Goal: Task Accomplishment & Management: Manage account settings

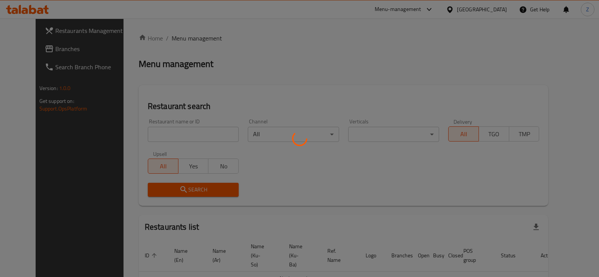
scroll to position [11, 0]
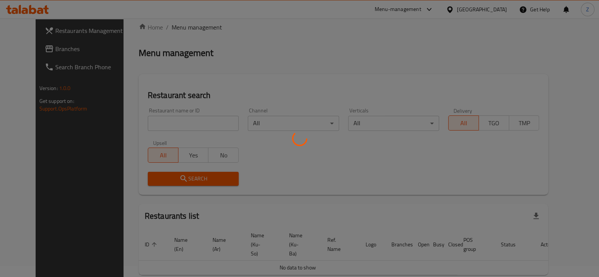
click at [180, 126] on div at bounding box center [299, 138] width 599 height 277
click at [185, 122] on div at bounding box center [299, 138] width 599 height 277
click at [186, 123] on div at bounding box center [299, 138] width 599 height 277
drag, startPoint x: 187, startPoint y: 123, endPoint x: 188, endPoint y: 128, distance: 4.2
click at [188, 127] on div at bounding box center [299, 138] width 599 height 277
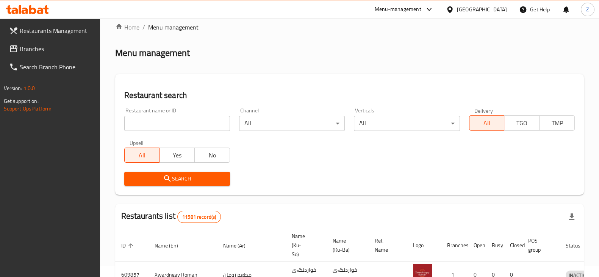
click at [192, 118] on input "search" at bounding box center [177, 123] width 106 height 15
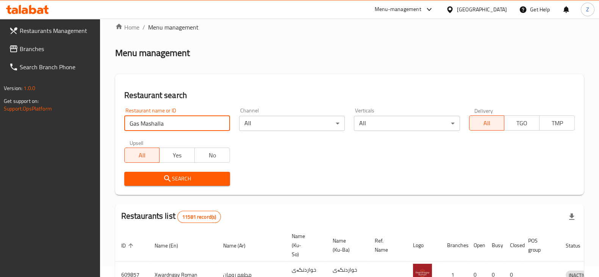
type input "Gas Mashalla"
click button "Search" at bounding box center [177, 179] width 106 height 14
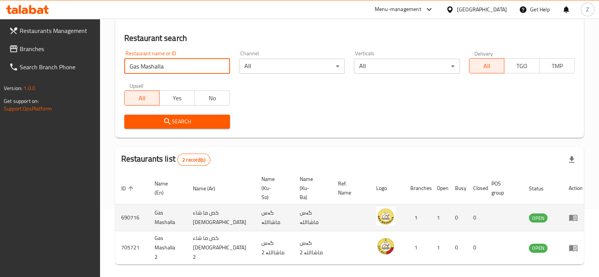
scroll to position [81, 0]
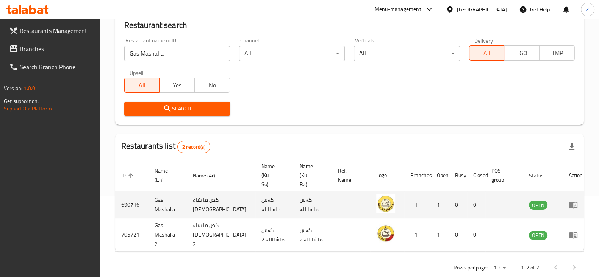
click at [129, 195] on td "690716" at bounding box center [131, 205] width 33 height 27
copy td "690716"
click at [161, 193] on td "Gas Mashalla" at bounding box center [167, 205] width 38 height 27
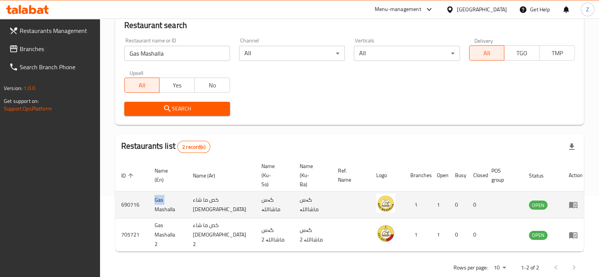
click at [161, 193] on td "Gas Mashalla" at bounding box center [167, 205] width 38 height 27
copy td "Gas Mashalla"
click at [568, 200] on icon "enhanced table" at bounding box center [572, 204] width 9 height 9
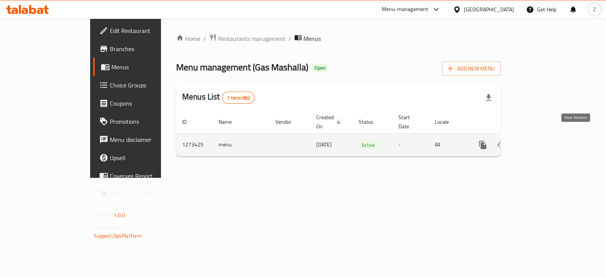
click at [542, 140] on icon "enhanced table" at bounding box center [537, 144] width 9 height 9
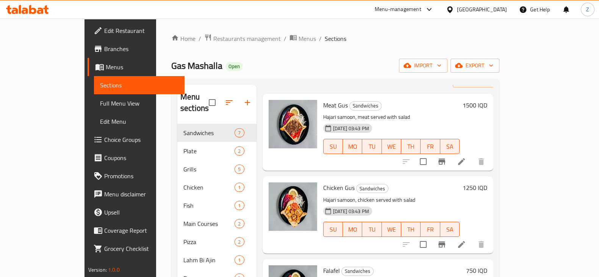
scroll to position [47, 0]
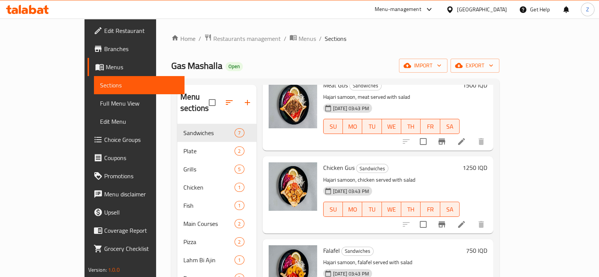
click at [487, 162] on h6 "1250 IQD" at bounding box center [474, 167] width 25 height 11
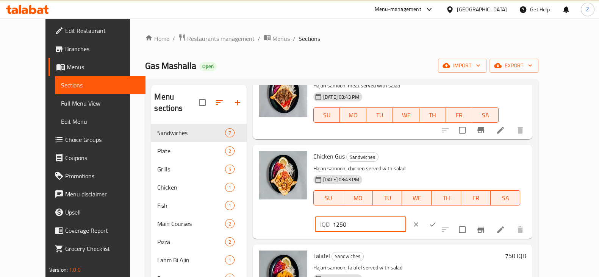
drag, startPoint x: 465, startPoint y: 159, endPoint x: 461, endPoint y: 161, distance: 4.8
click at [406, 217] on input "1250" at bounding box center [368, 224] width 73 height 15
type input "1750"
click at [436, 221] on icon "ok" at bounding box center [433, 225] width 8 height 8
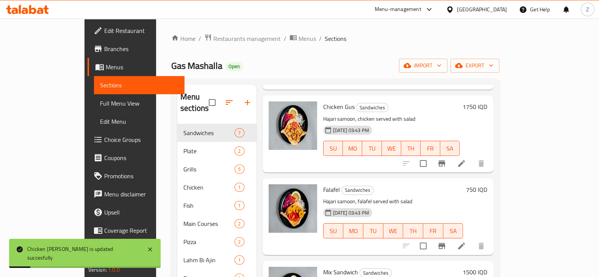
scroll to position [142, 0]
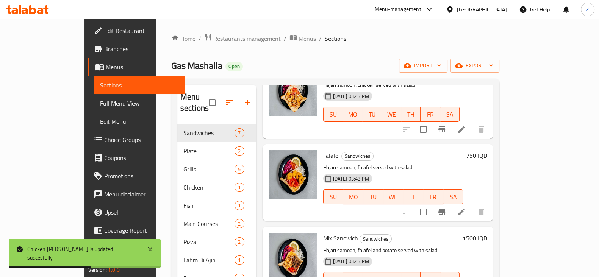
click at [487, 150] on h6 "750 IQD" at bounding box center [476, 155] width 21 height 11
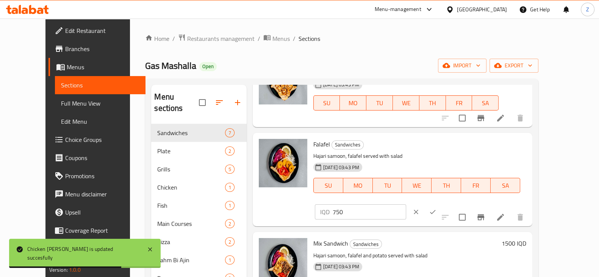
click at [406, 204] on input "750" at bounding box center [368, 211] width 73 height 15
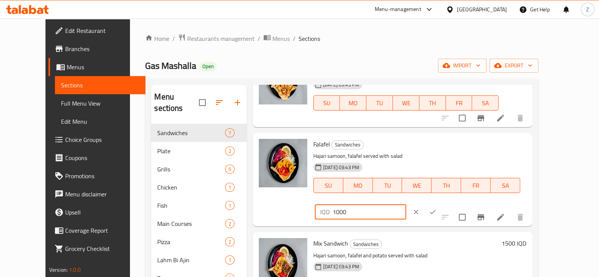
type input "1000"
click at [441, 204] on button "ok" at bounding box center [432, 212] width 17 height 17
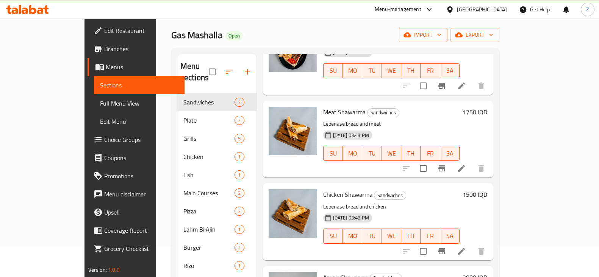
scroll to position [47, 0]
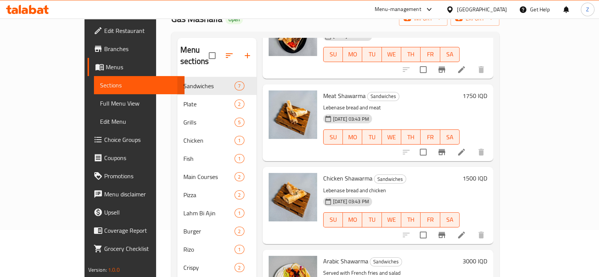
click at [458, 167] on div "Chicken Shawarma Sandwiches Lebenase bread and chicken [DATE] 03:43 PM SU MO TU…" at bounding box center [377, 205] width 231 height 77
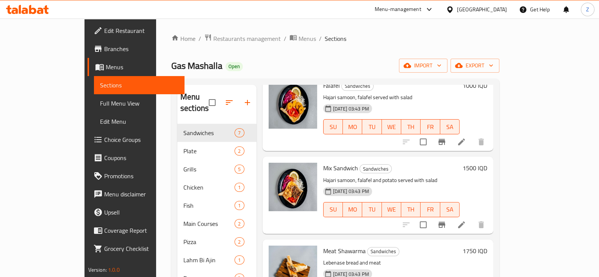
scroll to position [320, 0]
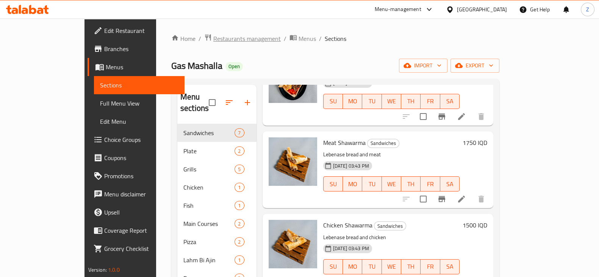
click at [213, 42] on span "Restaurants management" at bounding box center [246, 38] width 67 height 9
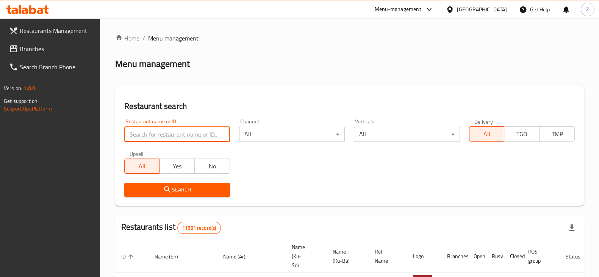
click at [188, 137] on input "search" at bounding box center [177, 134] width 106 height 15
type input "Lovely land"
click button "Search" at bounding box center [177, 190] width 106 height 14
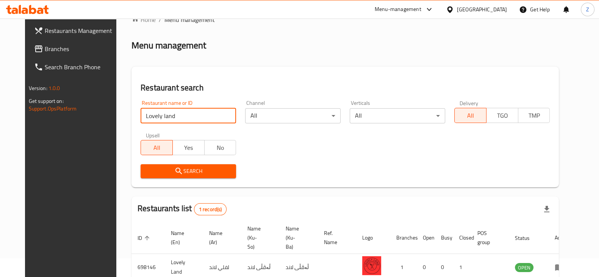
scroll to position [55, 0]
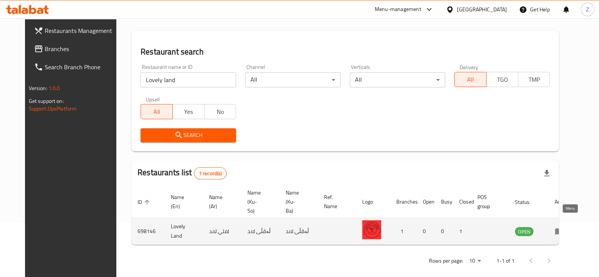
click at [563, 227] on icon "enhanced table" at bounding box center [558, 231] width 9 height 9
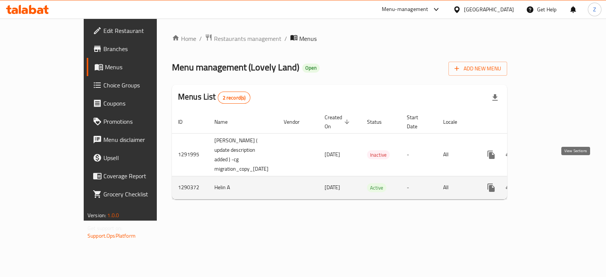
click at [550, 183] on icon "enhanced table" at bounding box center [545, 187] width 9 height 9
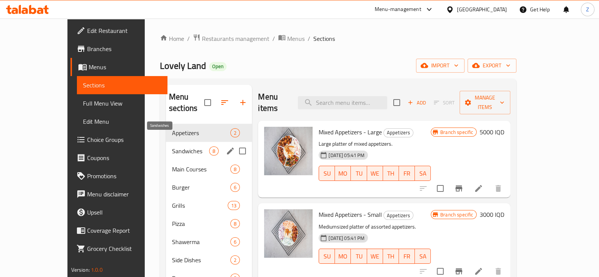
click at [172, 147] on span "Sandwiches" at bounding box center [190, 151] width 37 height 9
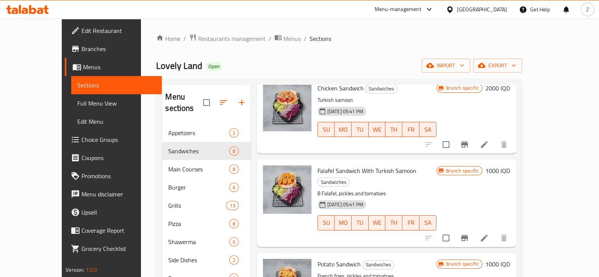
scroll to position [94, 0]
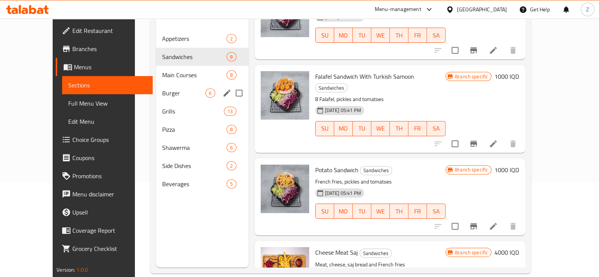
click at [162, 89] on span "Burger" at bounding box center [183, 93] width 43 height 9
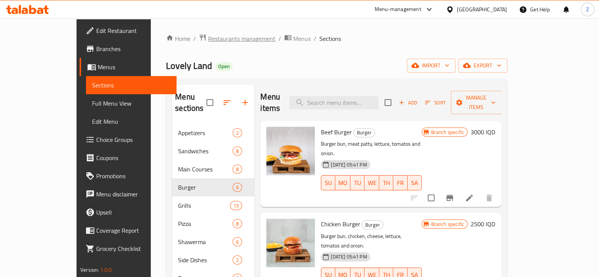
click at [208, 42] on span "Restaurants management" at bounding box center [241, 38] width 67 height 9
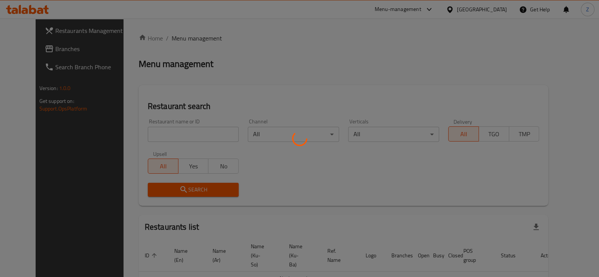
click at [193, 137] on div at bounding box center [299, 138] width 599 height 277
click at [178, 132] on div at bounding box center [299, 138] width 599 height 277
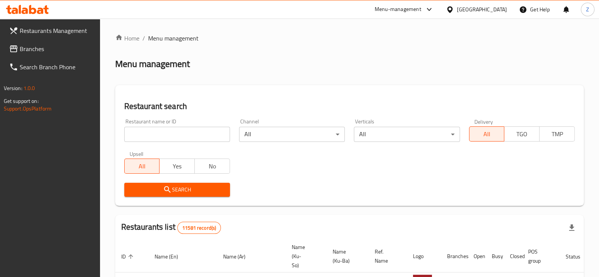
click at [178, 132] on input "search" at bounding box center [177, 134] width 106 height 15
type input "Capella"
click button "Search" at bounding box center [177, 190] width 106 height 14
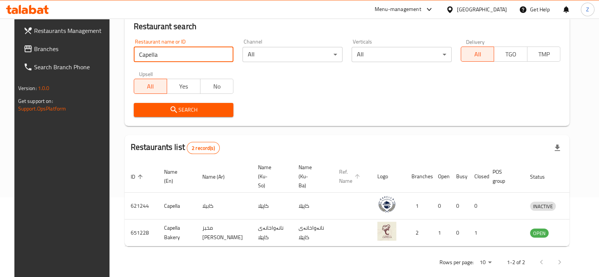
scroll to position [81, 0]
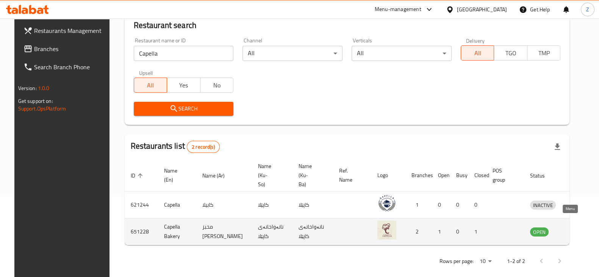
click at [573, 227] on link "enhanced table" at bounding box center [578, 231] width 14 height 9
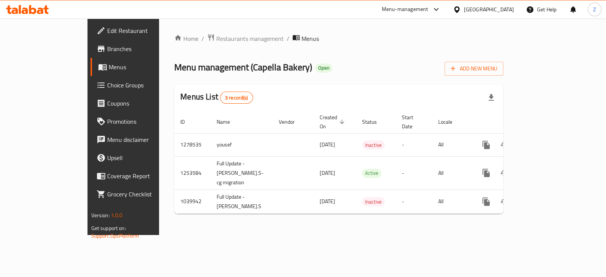
click at [90, 55] on link "Branches" at bounding box center [139, 49] width 98 height 18
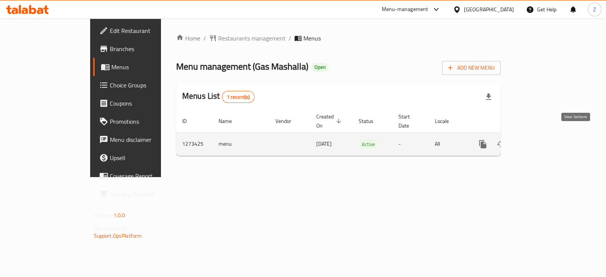
click at [542, 140] on icon "enhanced table" at bounding box center [537, 144] width 9 height 9
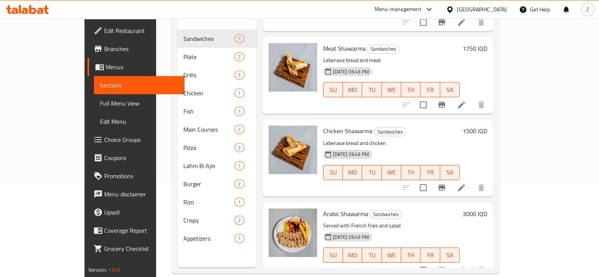
scroll to position [106, 0]
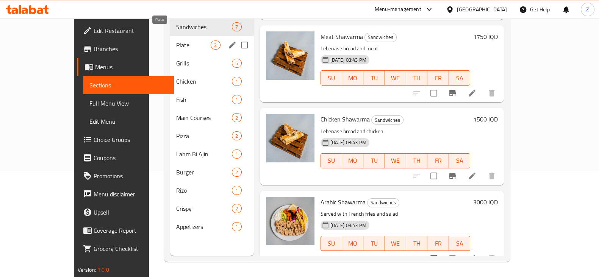
click at [176, 41] on span "Plate" at bounding box center [193, 45] width 34 height 9
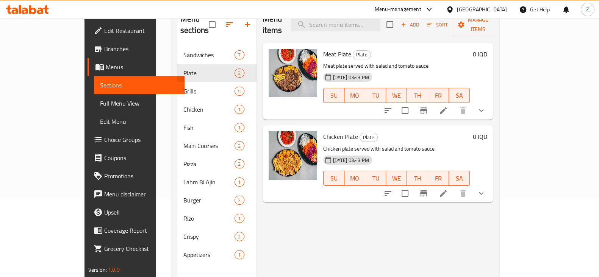
scroll to position [59, 0]
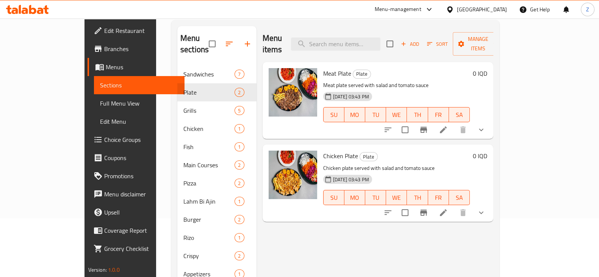
click at [448, 125] on icon at bounding box center [442, 129] width 9 height 9
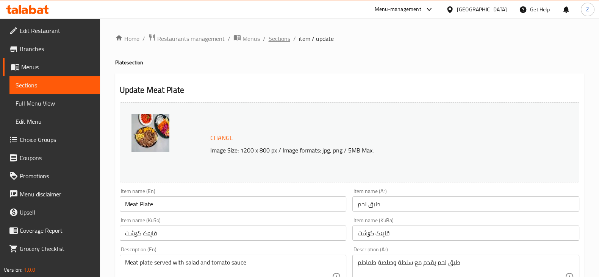
click at [287, 39] on span "Sections" at bounding box center [279, 38] width 22 height 9
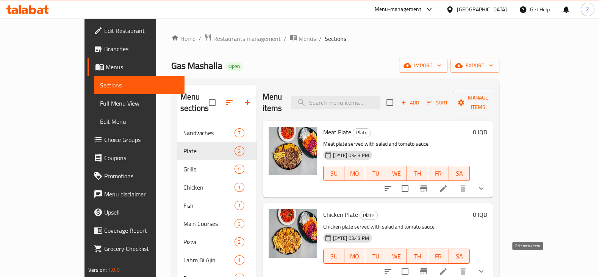
click at [446, 268] on icon at bounding box center [443, 271] width 7 height 7
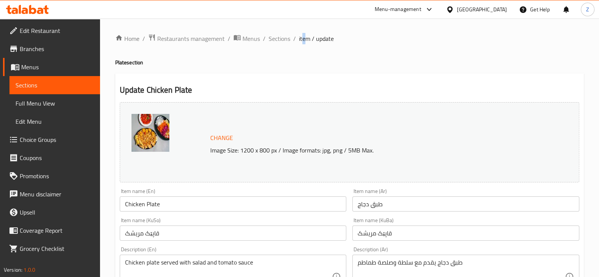
click at [303, 37] on span "item / update" at bounding box center [316, 38] width 35 height 9
click at [284, 37] on span "Sections" at bounding box center [279, 38] width 22 height 9
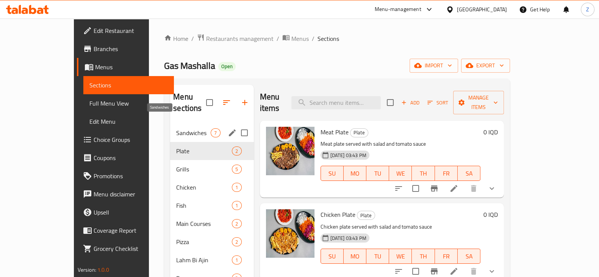
click at [176, 128] on span "Sandwiches" at bounding box center [193, 132] width 34 height 9
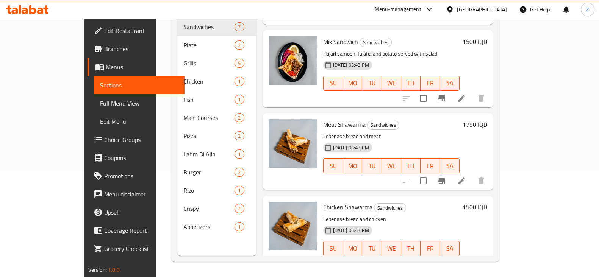
scroll to position [36, 0]
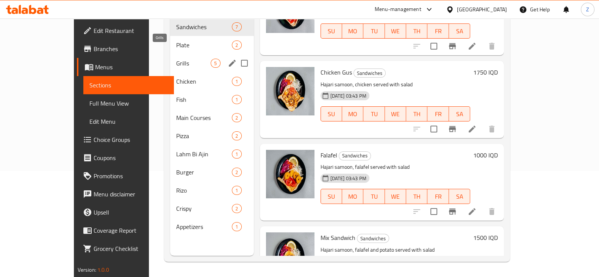
click at [176, 59] on span "Grills" at bounding box center [193, 63] width 34 height 9
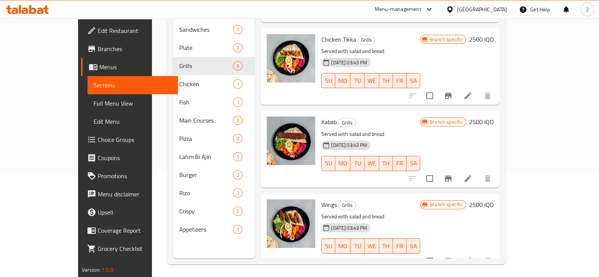
scroll to position [106, 0]
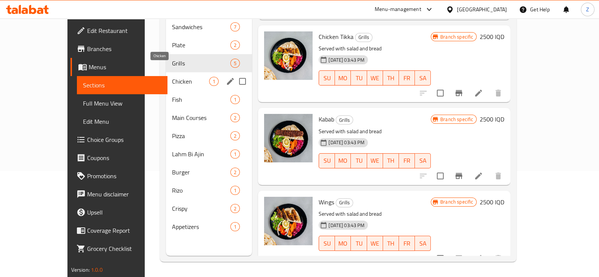
click at [172, 77] on span "Chicken" at bounding box center [190, 81] width 37 height 9
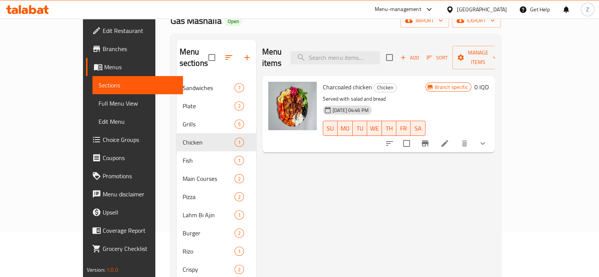
scroll to position [11, 0]
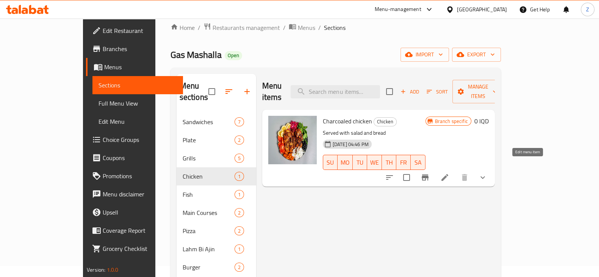
click at [448, 174] on icon at bounding box center [444, 177] width 7 height 7
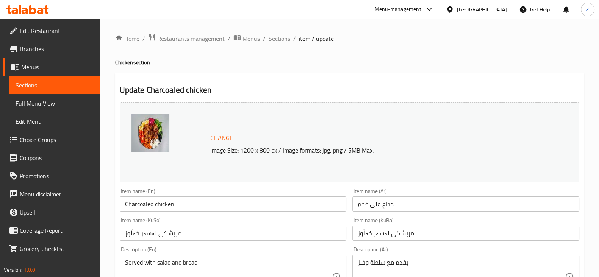
click at [58, 85] on span "Sections" at bounding box center [55, 85] width 78 height 9
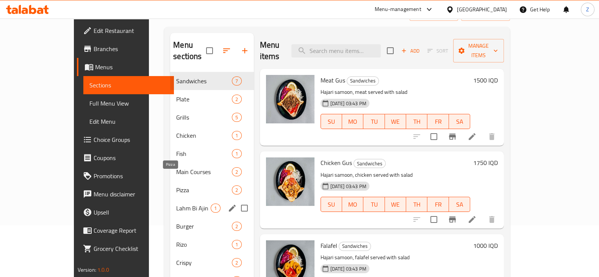
scroll to position [94, 0]
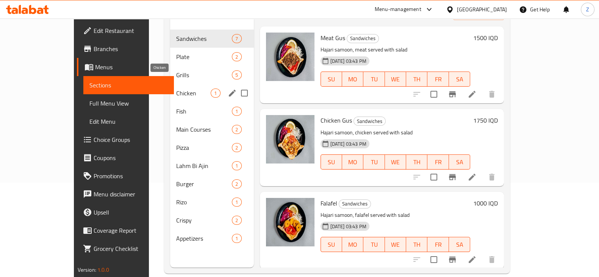
click at [176, 89] on span "Chicken" at bounding box center [193, 93] width 34 height 9
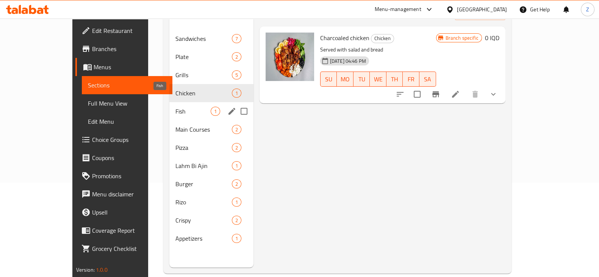
click at [175, 107] on span "Fish" at bounding box center [192, 111] width 35 height 9
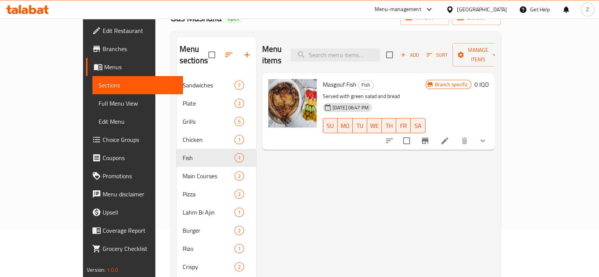
scroll to position [47, 0]
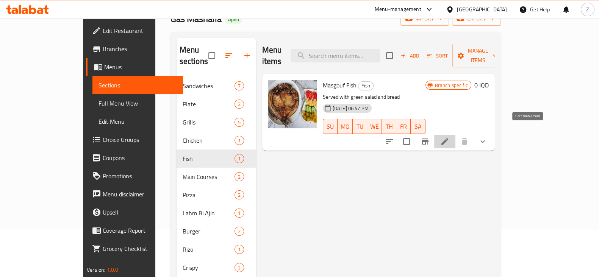
click at [448, 138] on icon at bounding box center [444, 141] width 7 height 7
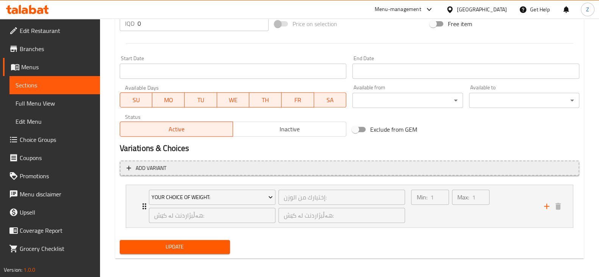
scroll to position [386, 0]
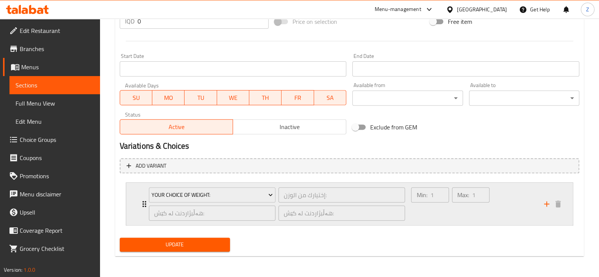
click at [151, 204] on div "هەڵبژاردنت لە کێش: ​" at bounding box center [211, 213] width 129 height 18
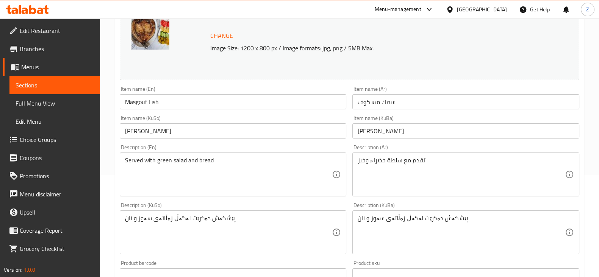
scroll to position [0, 0]
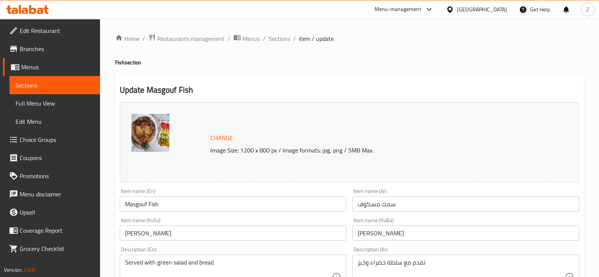
click at [58, 78] on link "Sections" at bounding box center [54, 85] width 90 height 18
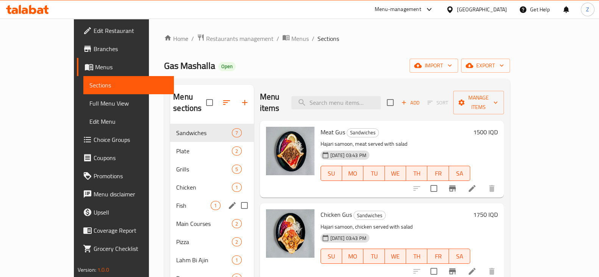
click at [176, 201] on span "Fish" at bounding box center [193, 205] width 34 height 9
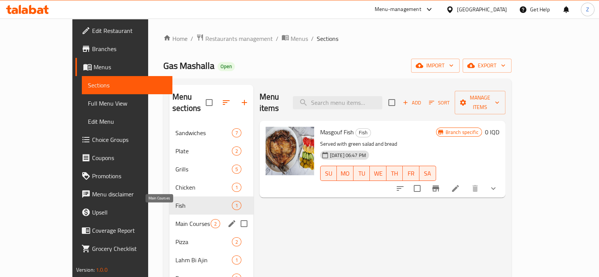
click at [175, 219] on span "Main Courses" at bounding box center [192, 223] width 35 height 9
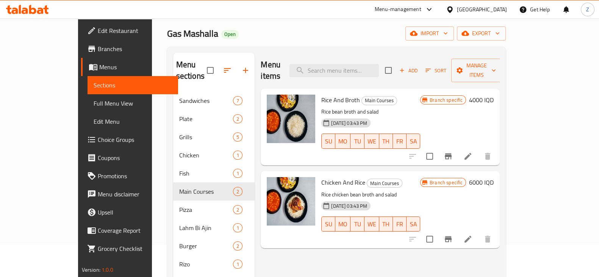
scroll to position [47, 0]
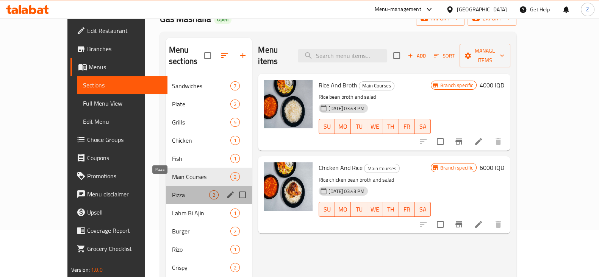
click at [172, 190] on span "Pizza" at bounding box center [190, 194] width 37 height 9
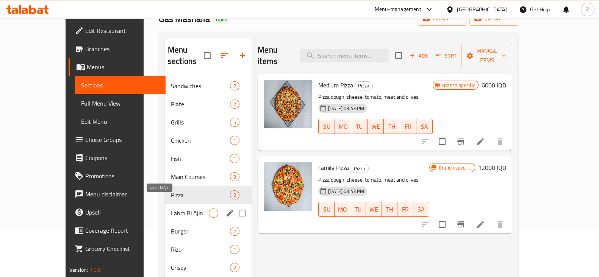
click at [171, 209] on span "Lahm Bi Ajin" at bounding box center [190, 213] width 38 height 9
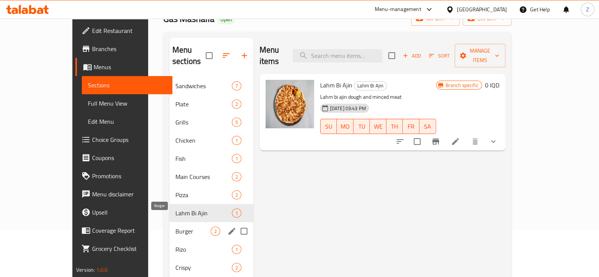
click at [175, 227] on span "Burger" at bounding box center [192, 231] width 35 height 9
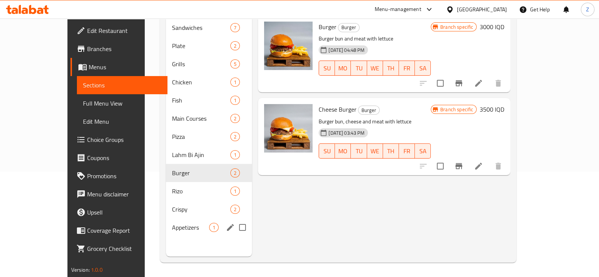
scroll to position [106, 0]
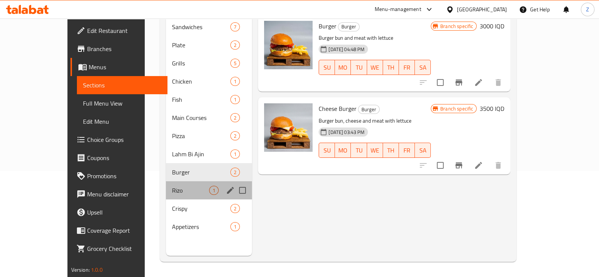
click at [166, 186] on div "Rizo 1" at bounding box center [209, 190] width 86 height 18
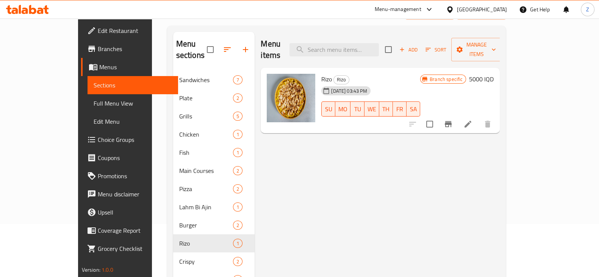
scroll to position [11, 0]
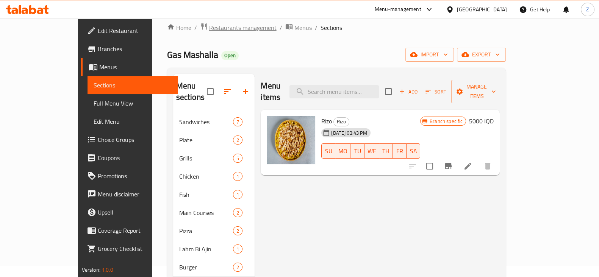
click at [209, 26] on span "Restaurants management" at bounding box center [242, 27] width 67 height 9
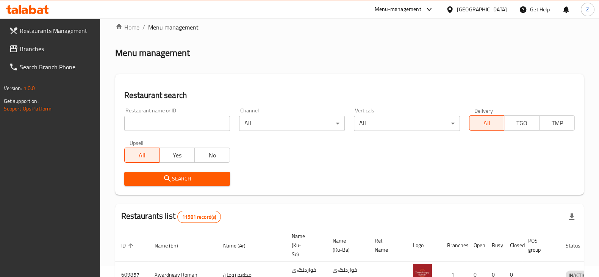
click at [182, 126] on div at bounding box center [299, 138] width 599 height 277
click at [183, 125] on input "search" at bounding box center [177, 123] width 106 height 15
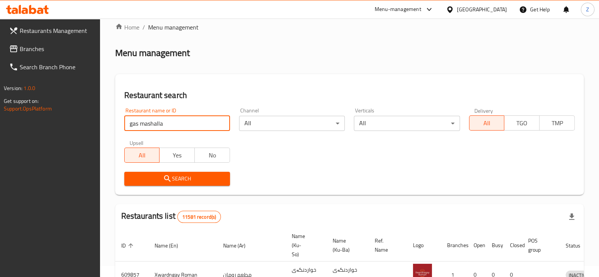
type input "gas mashalla"
click button "Search" at bounding box center [177, 179] width 106 height 14
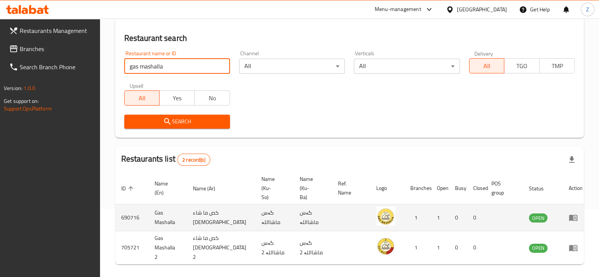
scroll to position [81, 0]
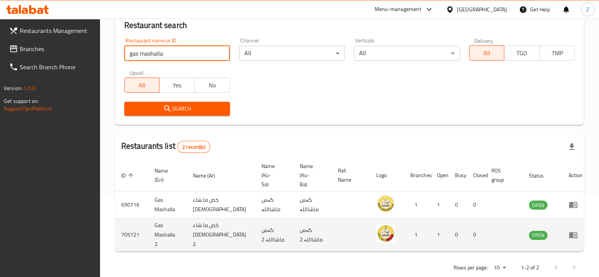
click at [139, 222] on td "705721" at bounding box center [131, 234] width 33 height 33
click at [132, 220] on td "705721" at bounding box center [131, 234] width 33 height 33
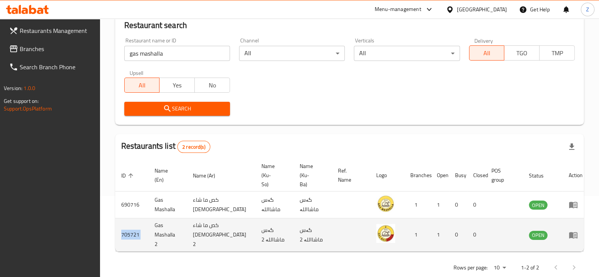
copy td "705721"
click at [158, 229] on td "Gas Mashalla 2" at bounding box center [167, 234] width 38 height 33
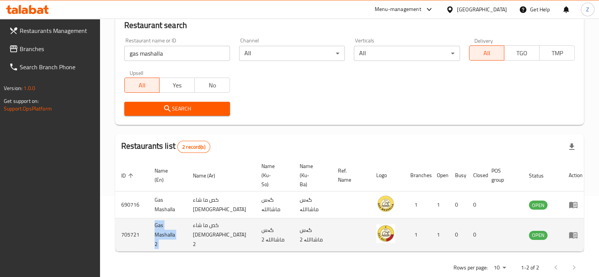
copy td "Gas Mashalla 2"
click at [573, 234] on icon "enhanced table" at bounding box center [574, 235] width 3 height 3
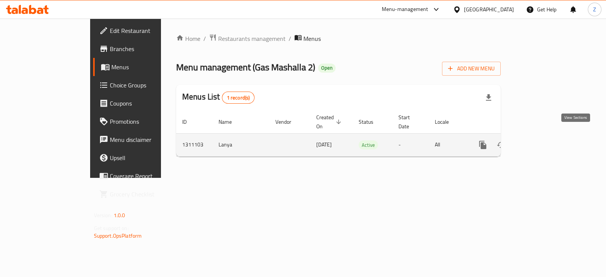
click at [542, 140] on icon "enhanced table" at bounding box center [537, 144] width 9 height 9
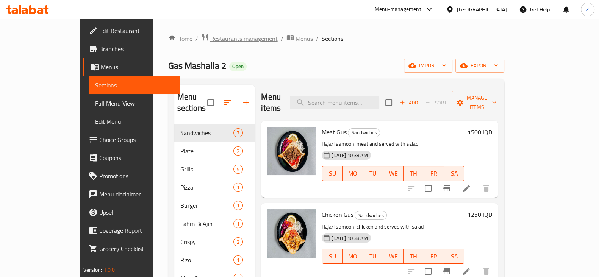
click at [210, 43] on span "Restaurants management" at bounding box center [243, 38] width 67 height 9
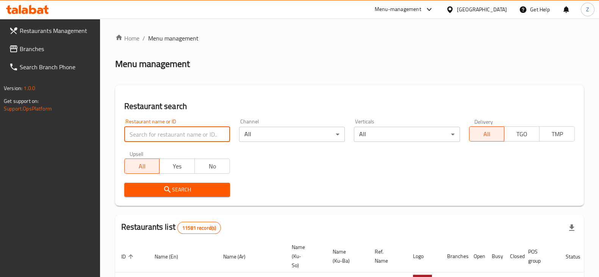
click at [201, 138] on input "search" at bounding box center [177, 134] width 106 height 15
type input "Muhsin"
click button "Search" at bounding box center [177, 190] width 106 height 14
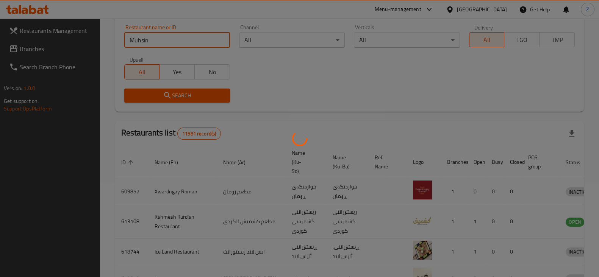
scroll to position [81, 0]
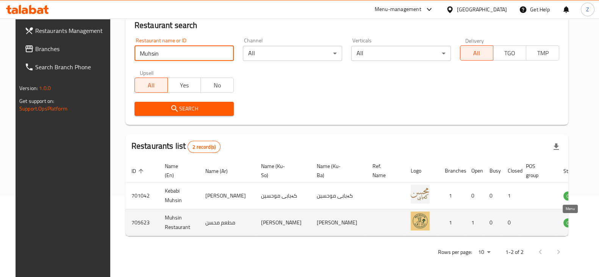
click at [603, 226] on icon "enhanced table" at bounding box center [607, 222] width 9 height 9
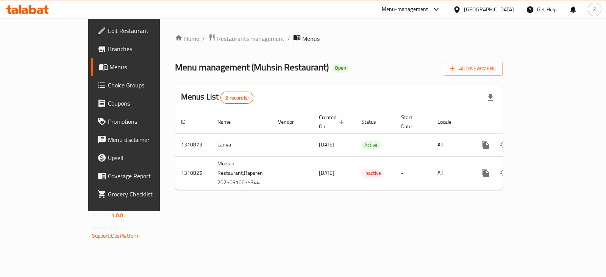
click at [91, 55] on link "Branches" at bounding box center [140, 49] width 98 height 18
